Goal: Task Accomplishment & Management: Use online tool/utility

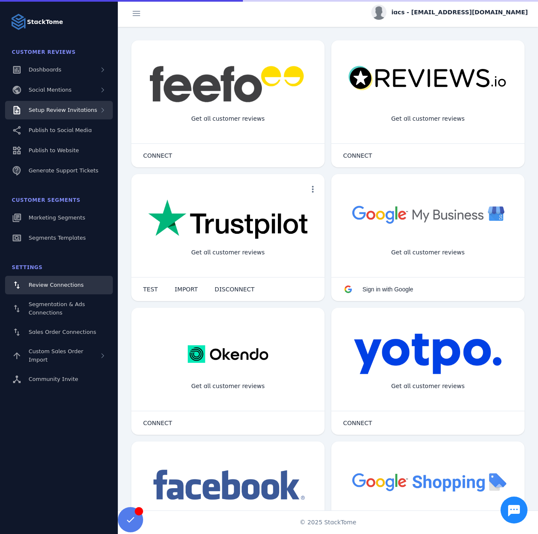
click at [69, 104] on div "Setup Review Invitations" at bounding box center [59, 110] width 108 height 19
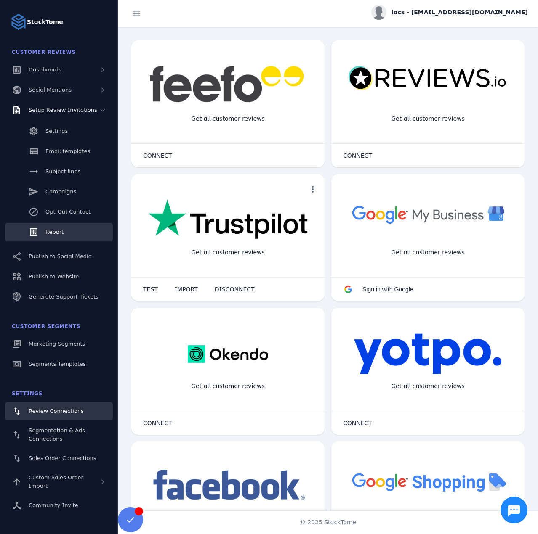
click at [51, 236] on div "Report" at bounding box center [54, 232] width 18 height 8
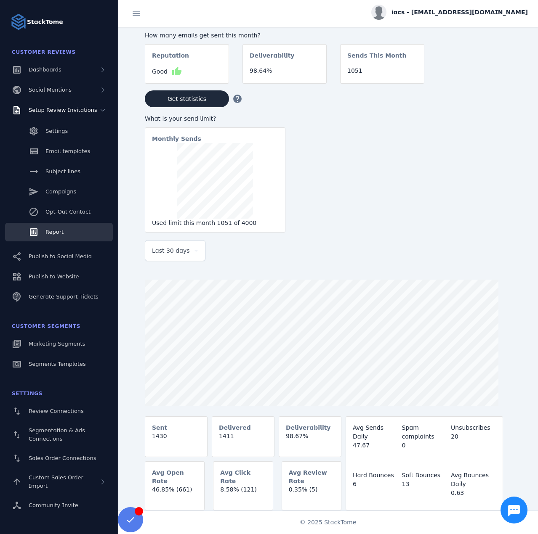
click at [174, 247] on div "Last 30 days" at bounding box center [175, 251] width 46 height 20
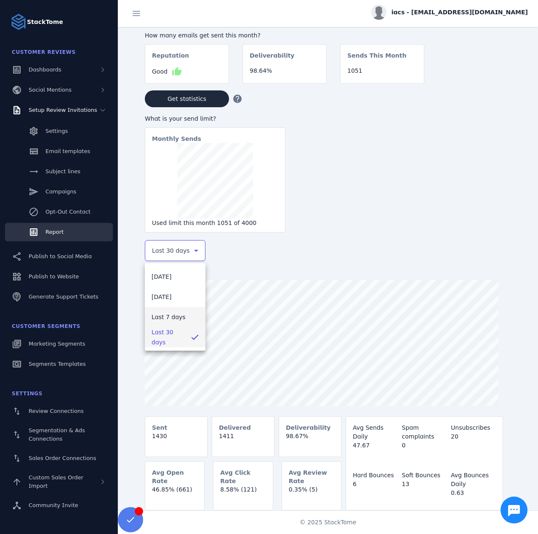
click at [168, 313] on span "Last 7 days" at bounding box center [168, 317] width 34 height 10
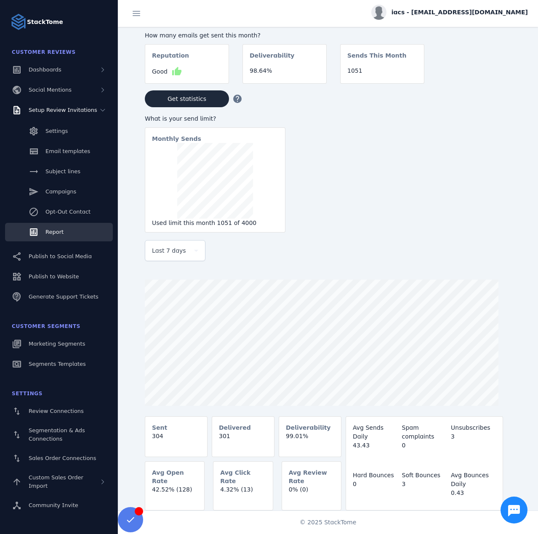
click at [472, 14] on span "iacs - cs_iacs@stacktome.com" at bounding box center [459, 12] width 136 height 9
click at [500, 82] on span "Sign out" at bounding box center [501, 81] width 24 height 10
